Goal: Use online tool/utility: Utilize a website feature to perform a specific function

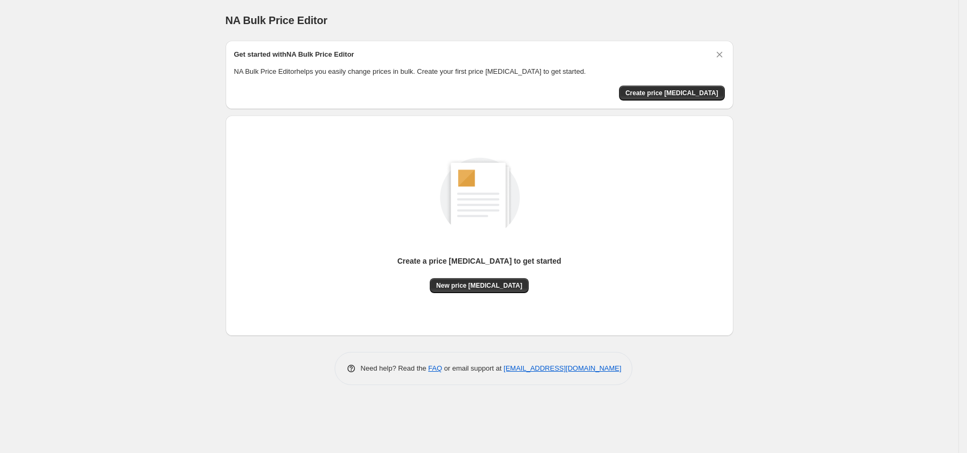
click at [471, 271] on div "Create a price [MEDICAL_DATA] to get started" at bounding box center [479, 267] width 164 height 22
click at [471, 290] on button "New price [MEDICAL_DATA]" at bounding box center [479, 285] width 99 height 15
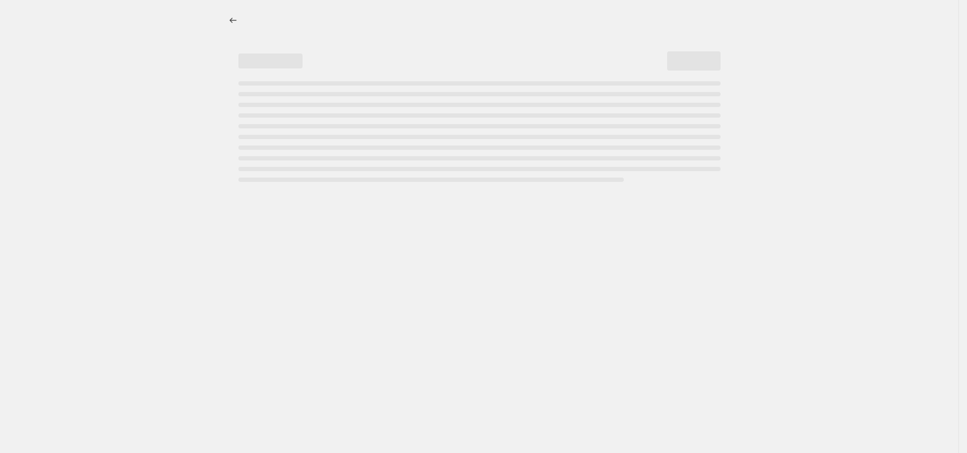
select select "percentage"
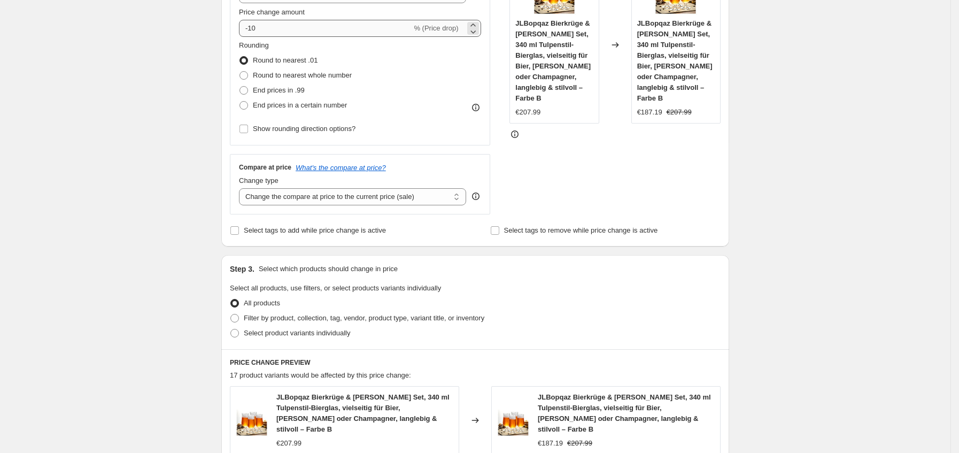
scroll to position [160, 0]
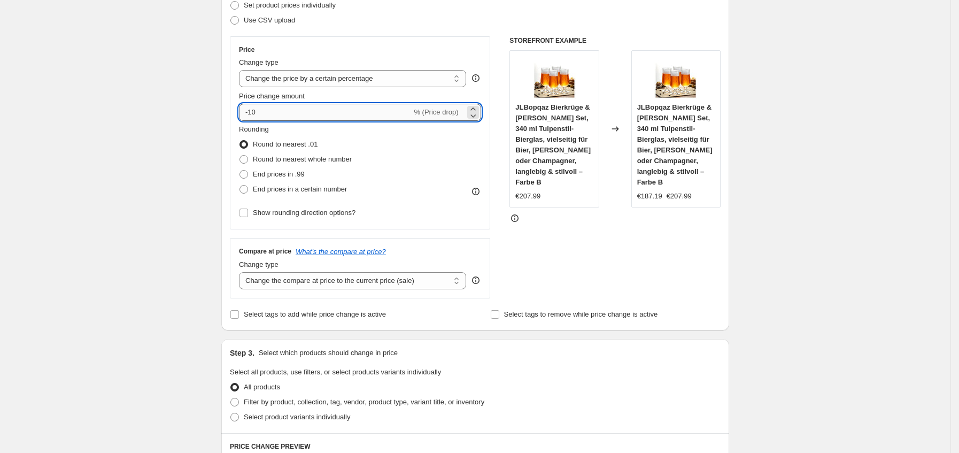
click at [318, 107] on input "-10" at bounding box center [325, 112] width 173 height 17
type input "-1"
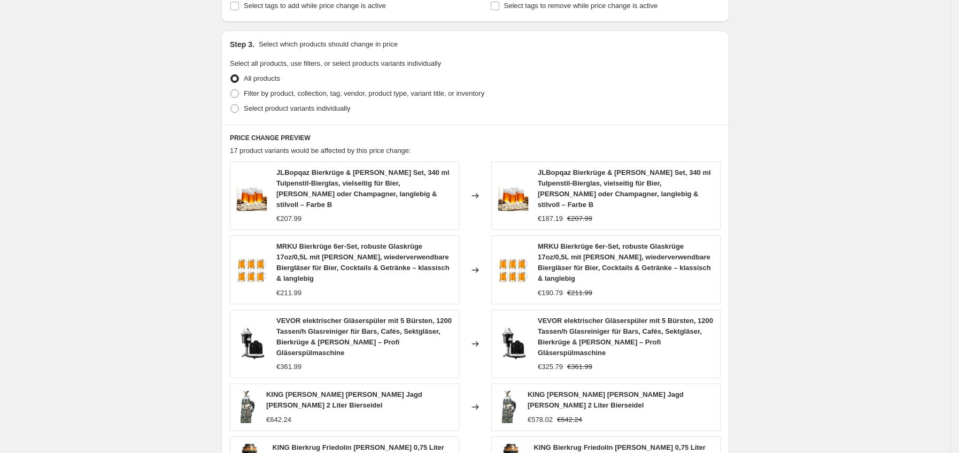
scroll to position [661, 0]
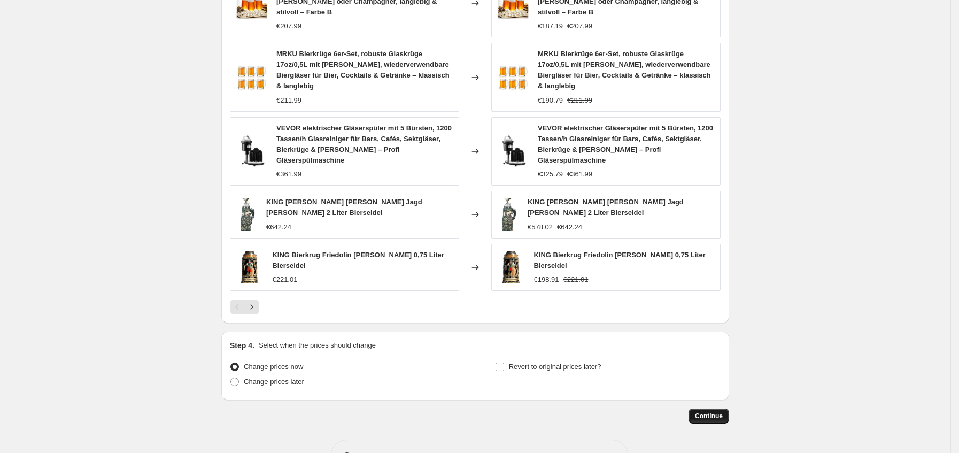
type input "-35"
click at [708, 412] on span "Continue" at bounding box center [709, 416] width 28 height 9
click at [704, 412] on span "Continue" at bounding box center [709, 416] width 28 height 9
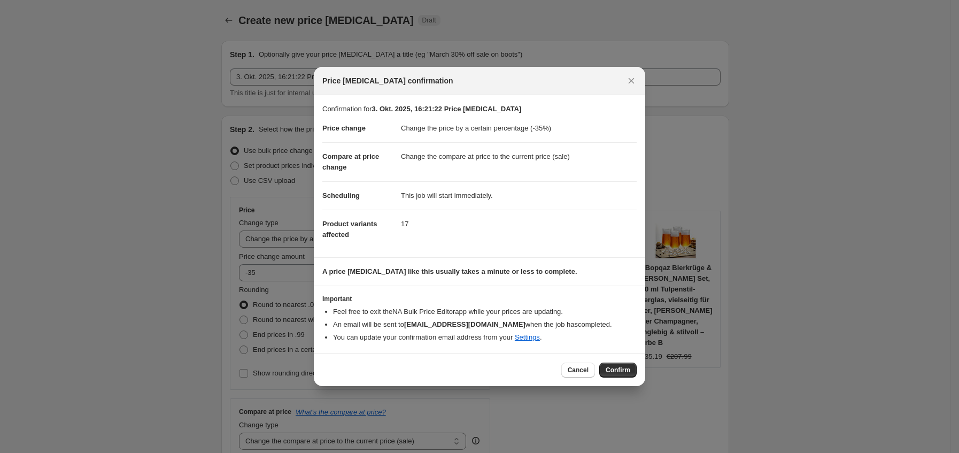
click at [613, 369] on span "Confirm" at bounding box center [618, 370] width 25 height 9
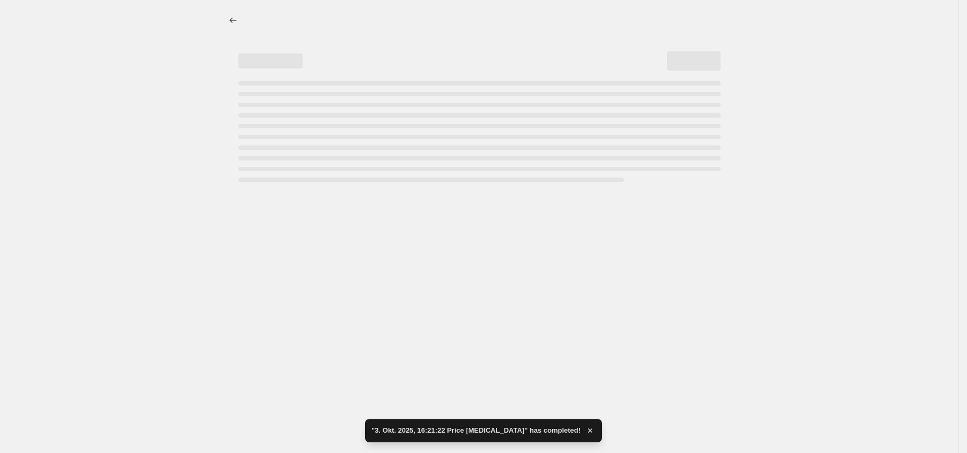
select select "percentage"
